Goal: Book appointment/travel/reservation

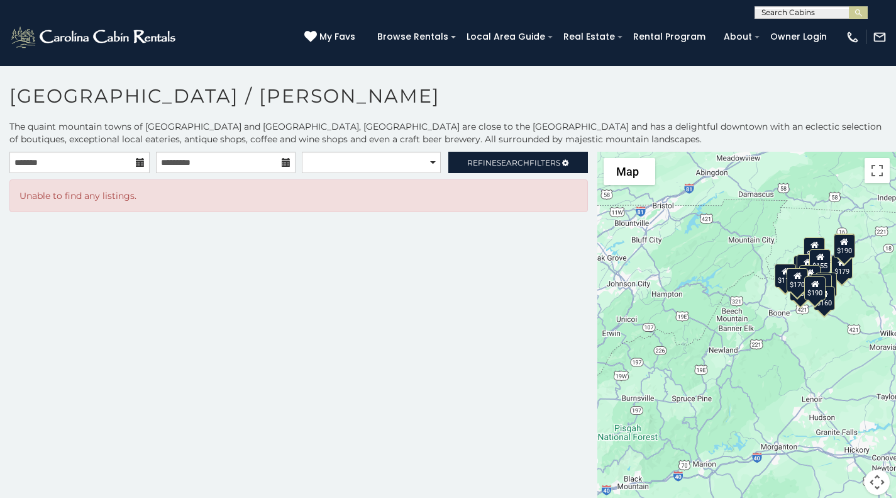
click at [136, 158] on icon at bounding box center [140, 162] width 9 height 9
click at [130, 166] on input "text" at bounding box center [79, 162] width 140 height 21
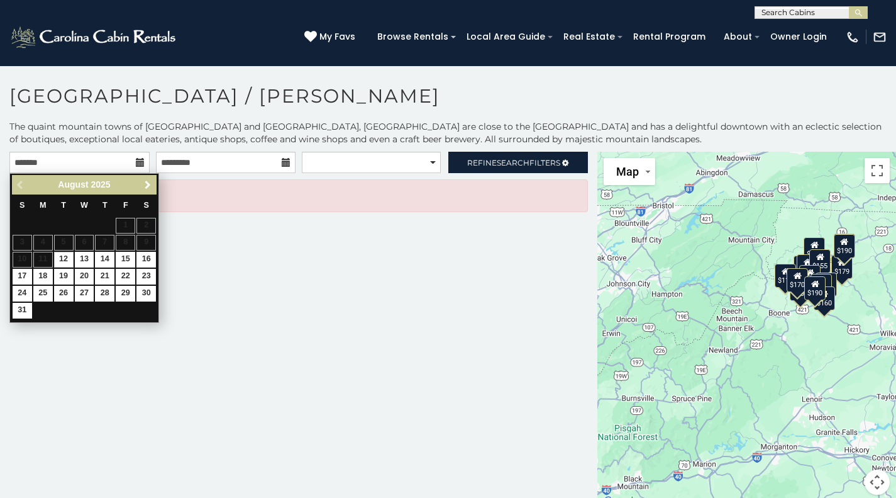
click at [145, 186] on span "Next" at bounding box center [148, 185] width 10 height 10
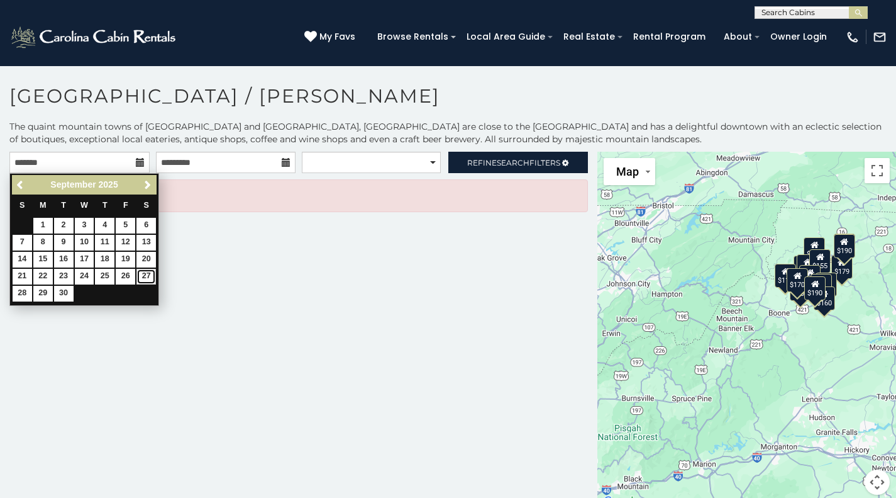
click at [142, 275] on link "27" at bounding box center [145, 277] width 19 height 16
type input "**********"
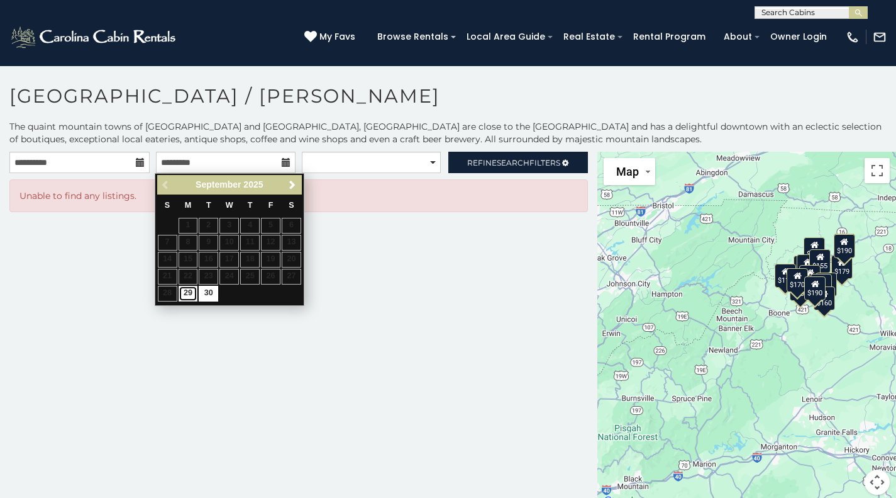
click at [183, 290] on link "29" at bounding box center [188, 294] width 19 height 16
type input "**********"
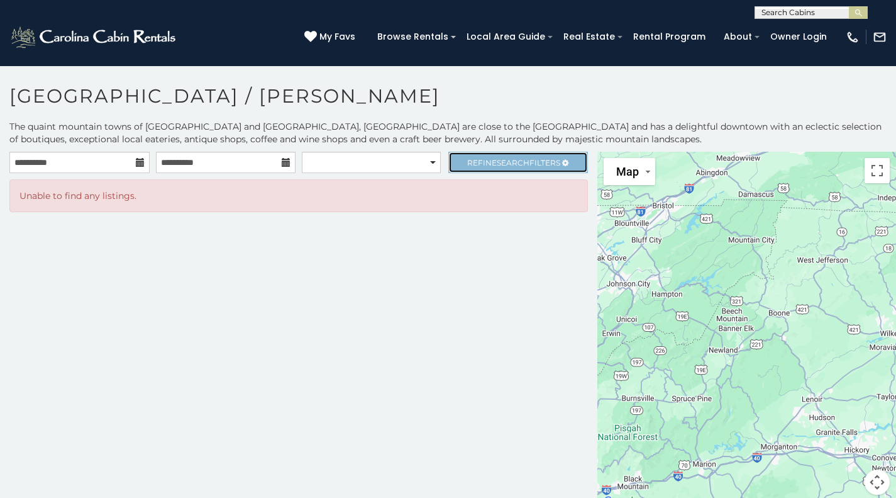
click at [480, 160] on span "Refine Search Filters" at bounding box center [513, 162] width 93 height 9
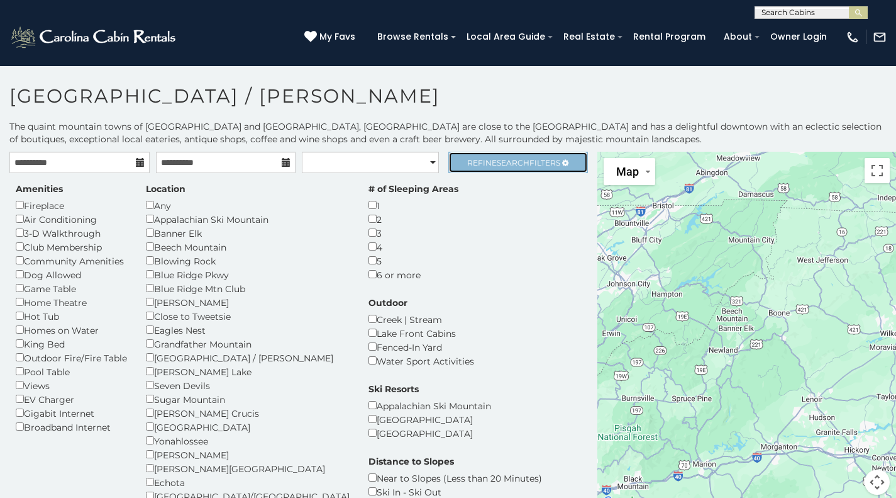
click at [517, 158] on span "Search" at bounding box center [513, 162] width 33 height 9
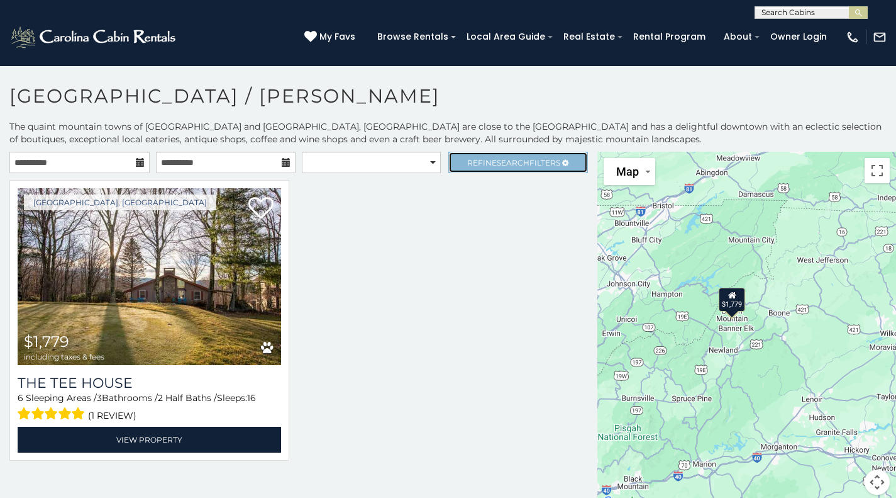
click at [497, 163] on span "Search" at bounding box center [513, 162] width 33 height 9
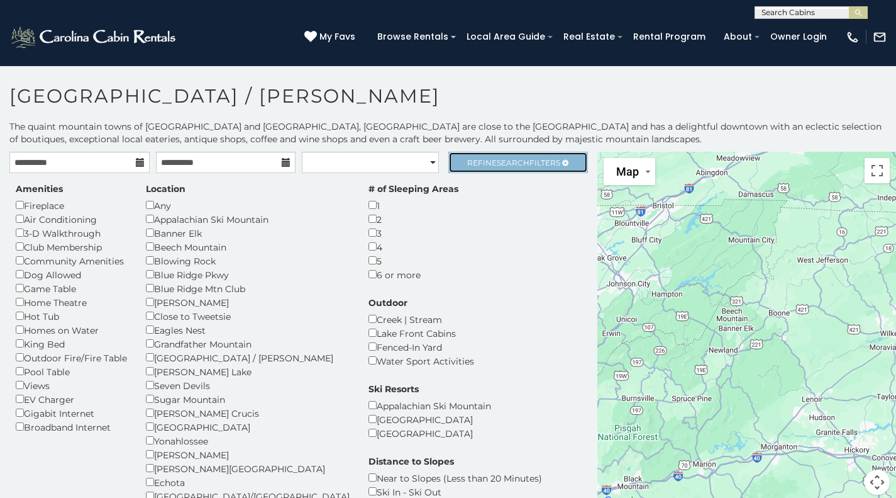
click at [535, 158] on span "Refine Search Filters" at bounding box center [513, 162] width 93 height 9
